Goal: Contribute content: Add original content to the website for others to see

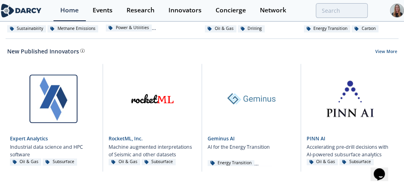
scroll to position [552, 0]
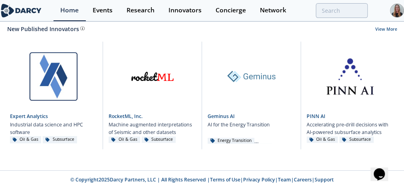
drag, startPoint x: 408, startPoint y: 32, endPoint x: 0, endPoint y: 3, distance: 408.2
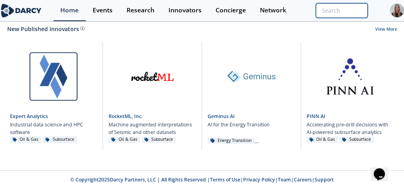
click at [249, 7] on input "search" at bounding box center [341, 10] width 52 height 15
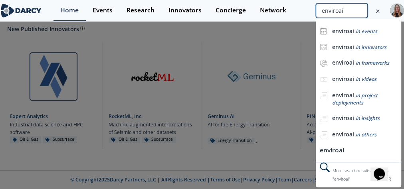
type input "enviroai"
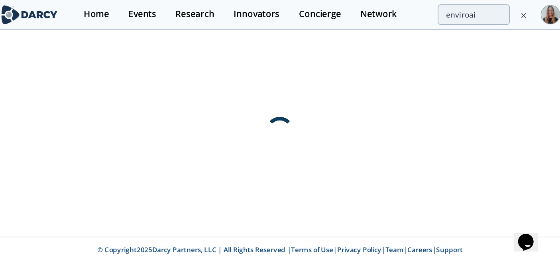
scroll to position [0, 0]
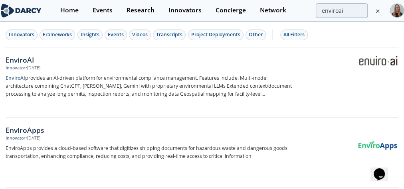
click at [49, 60] on div "EnviroAI" at bounding box center [149, 60] width 286 height 10
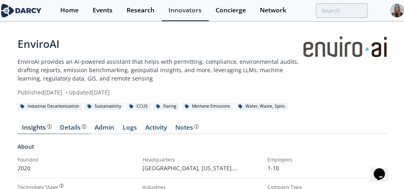
click at [90, 82] on link "Details" at bounding box center [72, 129] width 35 height 10
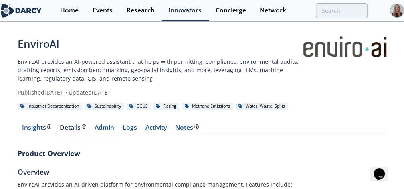
click at [97, 82] on link "Admin" at bounding box center [104, 129] width 28 height 10
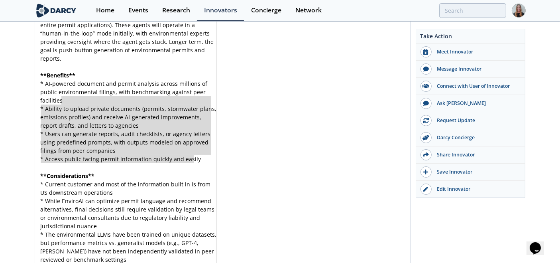
scroll to position [3, 0]
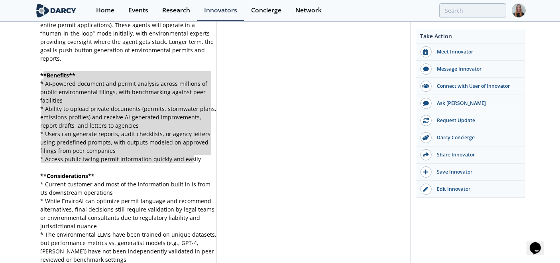
type textarea "**Benefits** * AI-powered document and permit analysis across millions of publi…"
drag, startPoint x: 199, startPoint y: 164, endPoint x: 36, endPoint y: 79, distance: 184.4
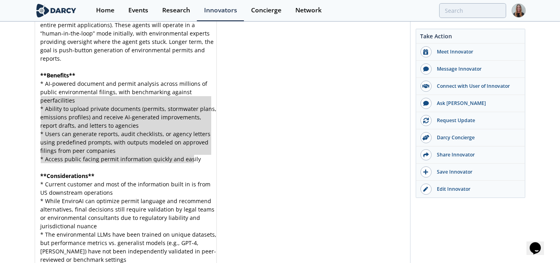
type textarea "* AI-powered document and permit analysis across millions of public environment…"
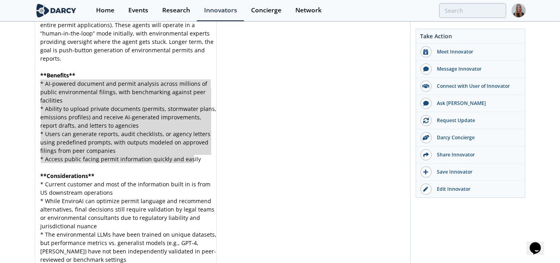
drag, startPoint x: 197, startPoint y: 167, endPoint x: 30, endPoint y: 91, distance: 183.5
paste textarea
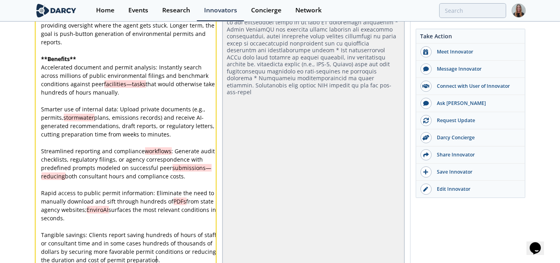
scroll to position [2368, 0]
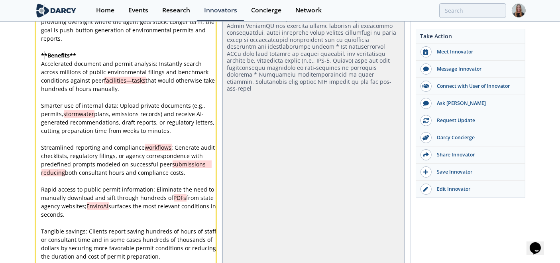
click at [43, 59] on pre "Accelerated document and permit analysis: Instantly search across millions of p…" at bounding box center [129, 75] width 179 height 33
click at [159, 54] on div "xxxxxxxxxx EnviroAI offers a platform designed specifically for environmental p…" at bounding box center [129, 89] width 179 height 578
click at [160, 54] on div "xxxxxxxxxx EnviroAI offers a platform designed specifically for environmental p…" at bounding box center [129, 89] width 179 height 578
type textarea "millions"
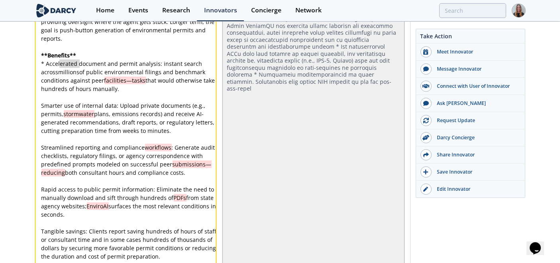
drag, startPoint x: 61, startPoint y: 61, endPoint x: 79, endPoint y: 63, distance: 17.3
type textarea "tasks that would otherwise take hundreds of hours manually."
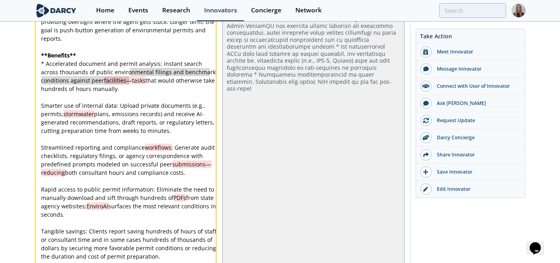
drag, startPoint x: 128, startPoint y: 69, endPoint x: 134, endPoint y: 79, distance: 11.6
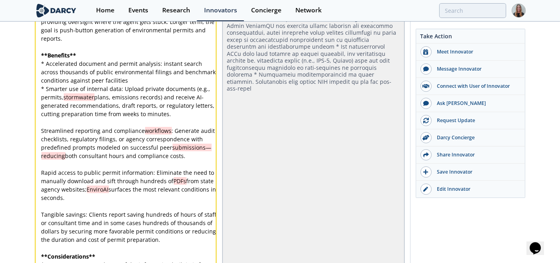
click at [120, 82] on span "* Smarter use of internal data: Upload private documents (e.g., permits, stormw…" at bounding box center [128, 101] width 175 height 33
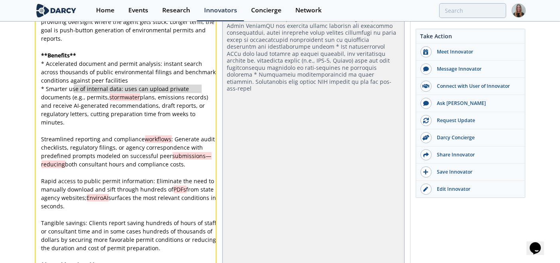
type textarea "e.g., permits, stormwater plans, emissions records)"
drag, startPoint x: 73, startPoint y: 87, endPoint x: 203, endPoint y: 87, distance: 130.4
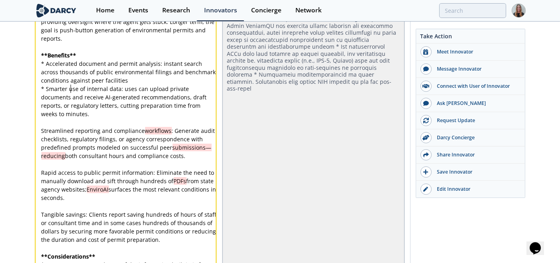
click at [150, 82] on div "xxxxxxxxxx EnviroAI offers a platform designed specifically for environmental p…" at bounding box center [129, 80] width 179 height 561
click at [112, 82] on span "* Smarter use of internal data: uses can upload private documents and receive A…" at bounding box center [124, 101] width 167 height 33
click at [116, 82] on pre "​" at bounding box center [129, 122] width 179 height 8
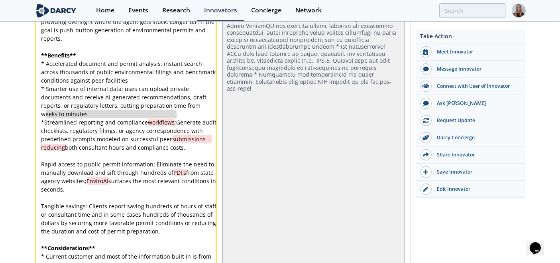
type textarea "treamlined reporting and compliance workflows:"
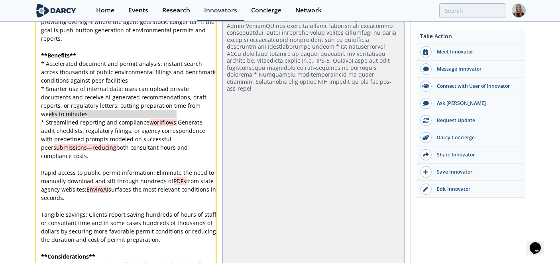
drag, startPoint x: 177, startPoint y: 113, endPoint x: 48, endPoint y: 112, distance: 128.8
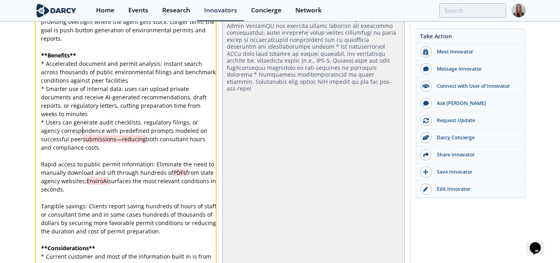
click at [83, 82] on div "xxxxxxxxxx EnviroAI offers a platform designed specifically for environmental p…" at bounding box center [129, 76] width 179 height 553
click at [115, 82] on div "xxxxxxxxxx EnviroAI offers a platform designed specifically for environmental p…" at bounding box center [129, 76] width 179 height 553
click at [139, 82] on pre "​" at bounding box center [129, 156] width 179 height 8
click at [140, 82] on pre "​" at bounding box center [129, 156] width 179 height 8
click at [147, 82] on pre "* Users can generate audit checklists, regulatory filings, or agency correspond…" at bounding box center [129, 134] width 179 height 33
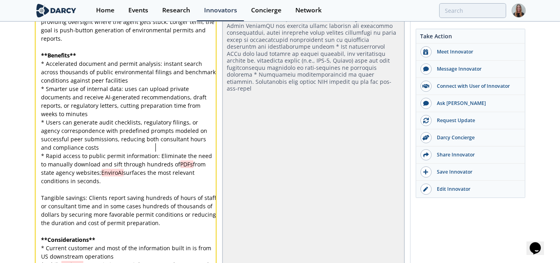
click at [156, 82] on div "xxxxxxxxxx EnviroAI offers a platform designed specifically for environmental p…" at bounding box center [129, 72] width 179 height 544
click at [156, 82] on span "* Rapid access to public permit information: Eliminate the need to manually dow…" at bounding box center [127, 168] width 173 height 33
click at [92, 82] on div "xxxxxxxxxx EnviroAI offers a platform designed specifically for environmental p…" at bounding box center [129, 72] width 179 height 544
type textarea "* Rapid access to public permit information eliminates the need to manually dow…"
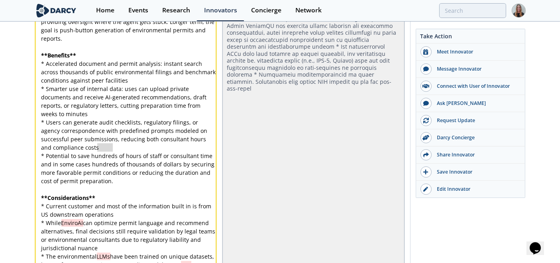
type textarea "undred"
drag, startPoint x: 110, startPoint y: 145, endPoint x: 93, endPoint y: 146, distance: 17.2
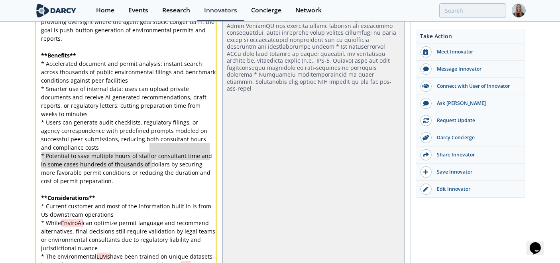
type textarea "or consultant time and in some cases hundreds of thousands of dollars by securi…"
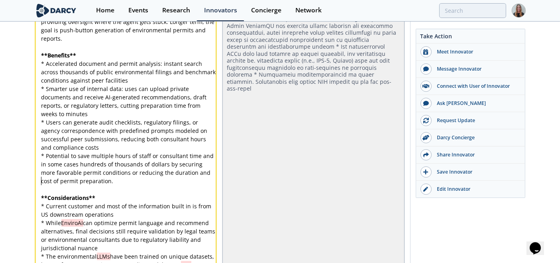
click at [152, 82] on pre "​" at bounding box center [129, 189] width 179 height 8
click at [181, 82] on span "* Potential to save multiple hours of staff or consultant time and in some case…" at bounding box center [128, 168] width 174 height 33
click at [197, 82] on div "xxxxxxxxxx EnviroAI offers a platform designed specifically for environmental p…" at bounding box center [129, 51] width 179 height 502
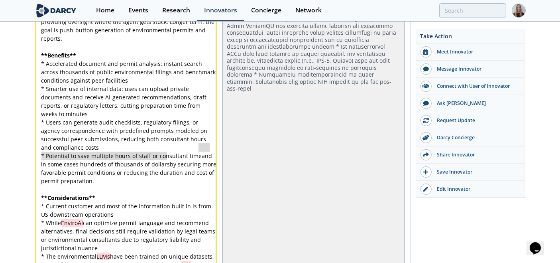
drag, startPoint x: 199, startPoint y: 147, endPoint x: 170, endPoint y: 155, distance: 29.8
type textarea "and in some cases hundreds of thousands of dollars"
type textarea "in some cases hundreds of thousands of dollar"
drag, startPoint x: 164, startPoint y: 155, endPoint x: 34, endPoint y: 154, distance: 129.6
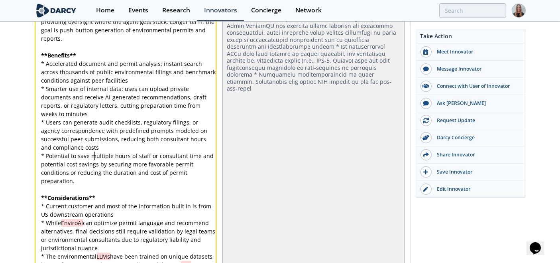
click at [122, 82] on div "xxxxxxxxxx EnviroAI offers a platform designed specifically for environmental p…" at bounding box center [129, 51] width 179 height 502
click at [127, 82] on div "xxxxxxxxxx EnviroAI offers a platform designed specifically for environmental p…" at bounding box center [129, 51] width 179 height 502
click at [106, 82] on div "xxxxxxxxxx EnviroAI offers a platform designed specifically for environmental p…" at bounding box center [129, 51] width 179 height 502
type textarea "securing"
drag, startPoint x: 106, startPoint y: 155, endPoint x: 127, endPoint y: 154, distance: 20.3
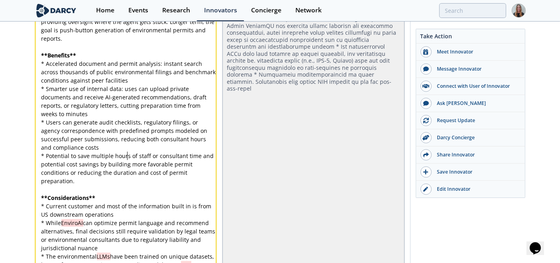
type textarea "of staff or consultant time and potential cost savings by building more favorab…"
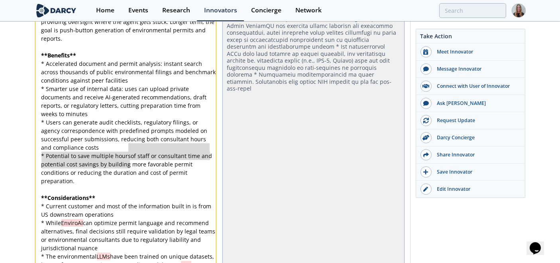
drag, startPoint x: 128, startPoint y: 146, endPoint x: 130, endPoint y: 165, distance: 19.2
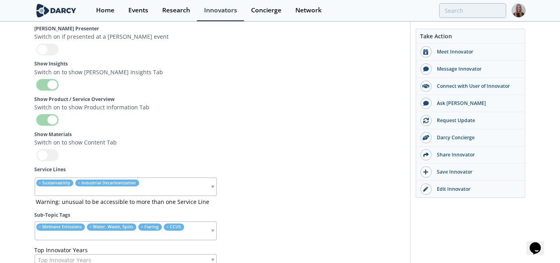
scroll to position [2874, 0]
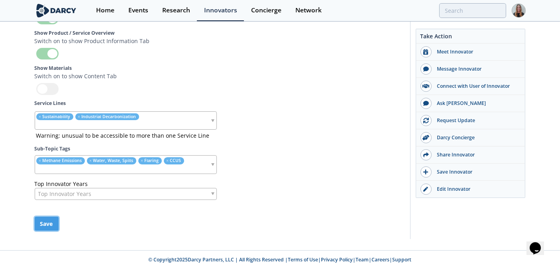
click at [53, 82] on button "Save" at bounding box center [47, 224] width 24 height 14
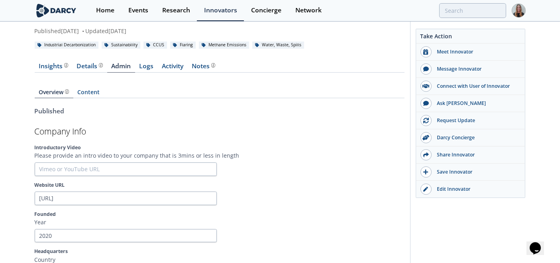
scroll to position [20, 0]
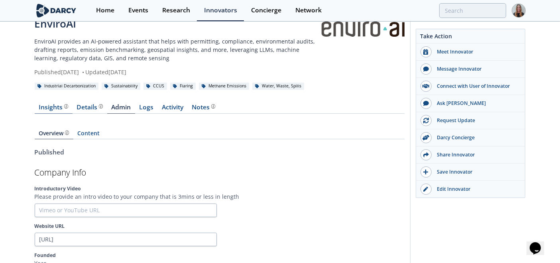
click at [48, 82] on div "Insights" at bounding box center [54, 107] width 30 height 6
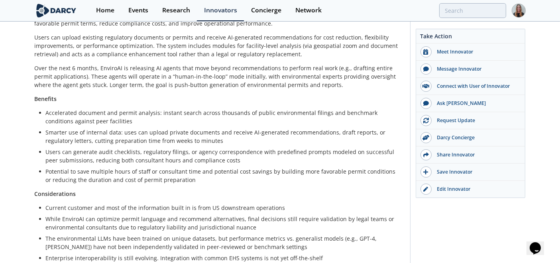
scroll to position [254, 0]
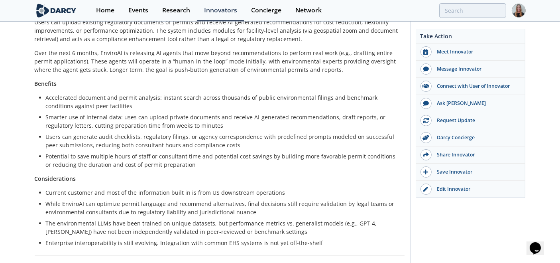
click at [249, 82] on p "Considerations" at bounding box center [220, 178] width 370 height 8
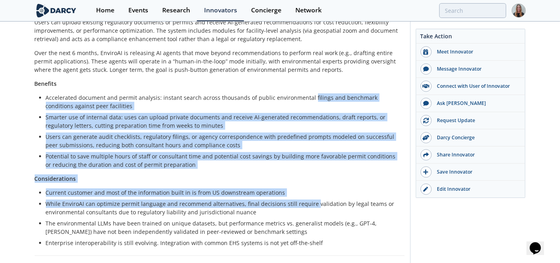
drag, startPoint x: 307, startPoint y: 120, endPoint x: 311, endPoint y: 199, distance: 79.4
click at [249, 82] on div "EnviroAI offers a platform designed specifically for environmental professional…" at bounding box center [220, 102] width 370 height 290
click at [249, 82] on li "While EnviroAI can optimize permit language and recommend alternatives, final d…" at bounding box center [222, 207] width 353 height 17
